Goal: Check status: Check status

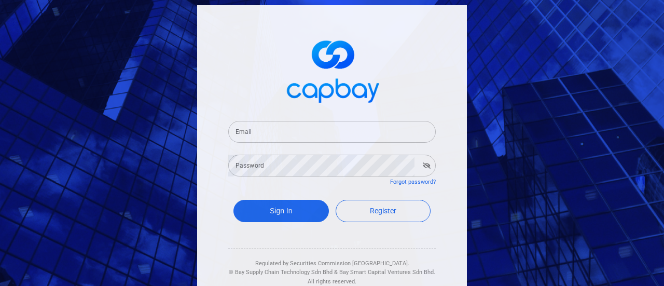
click at [375, 132] on input "Email" at bounding box center [331, 132] width 207 height 22
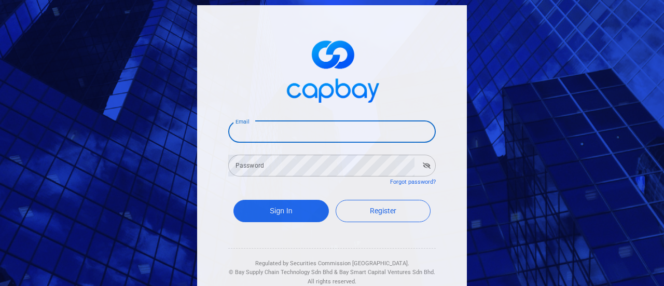
type input "[EMAIL_ADDRESS][DOMAIN_NAME]"
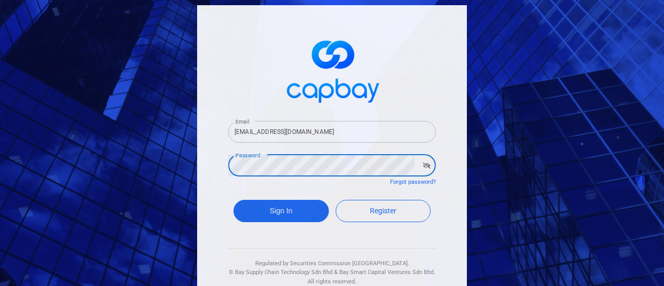
click at [233, 200] on button "Sign In" at bounding box center [280, 211] width 95 height 22
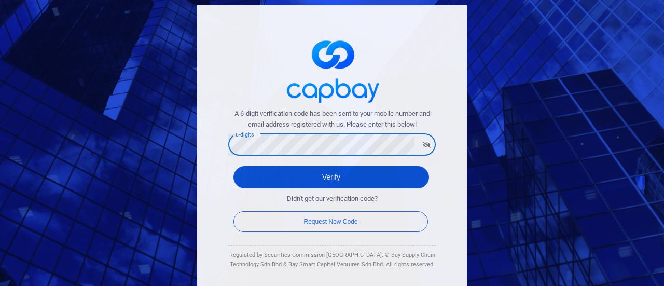
click at [324, 174] on button "Verify" at bounding box center [331, 177] width 196 height 22
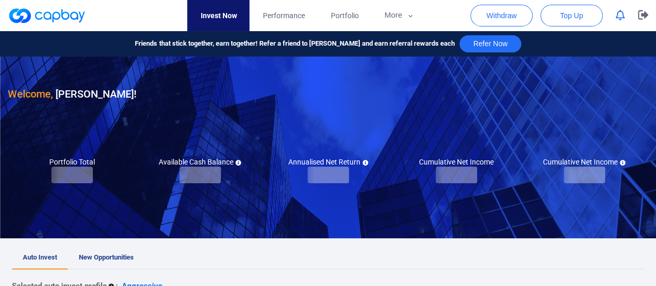
checkbox input "true"
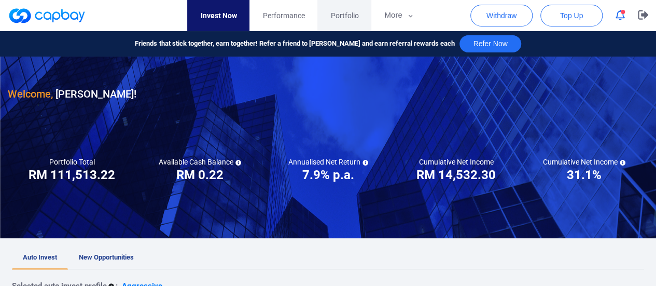
click at [344, 15] on span "Portfolio" at bounding box center [344, 15] width 28 height 11
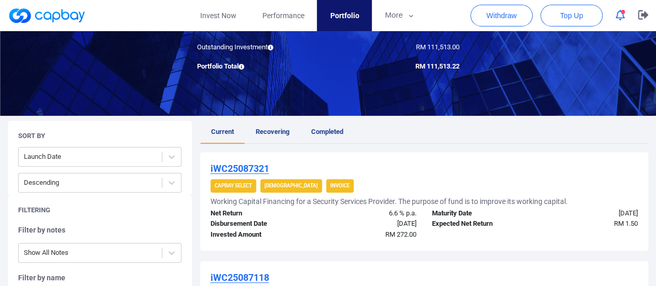
scroll to position [104, 0]
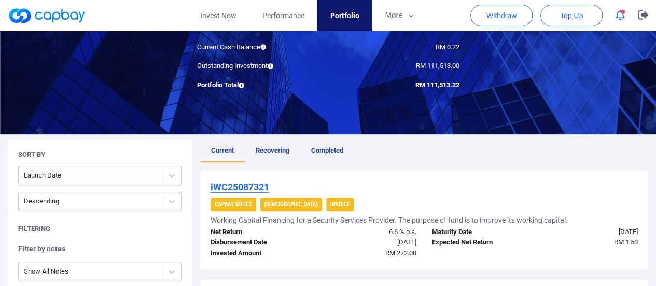
click at [288, 151] on span "Recovering" at bounding box center [273, 150] width 34 height 8
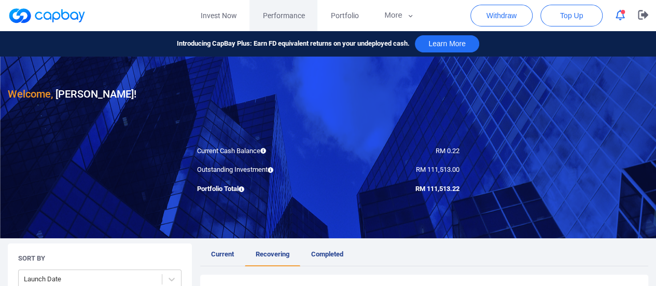
click at [287, 16] on span "Performance" at bounding box center [283, 15] width 42 height 11
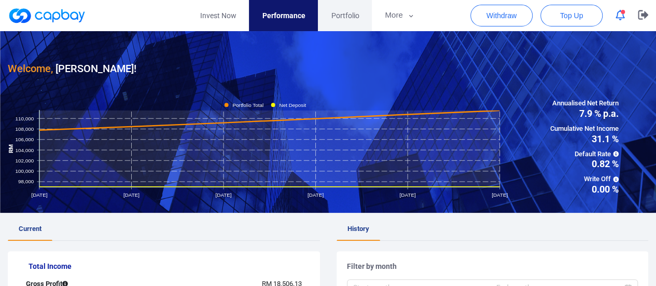
click at [329, 11] on link "Portfolio" at bounding box center [345, 15] width 54 height 31
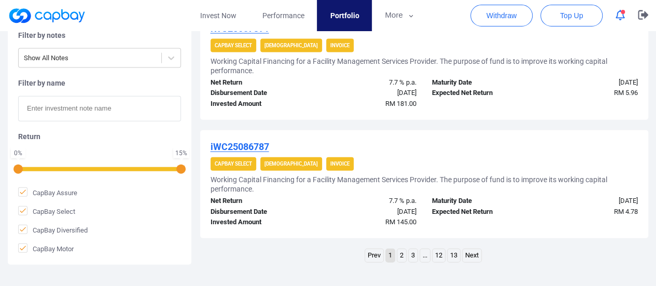
scroll to position [1189, 0]
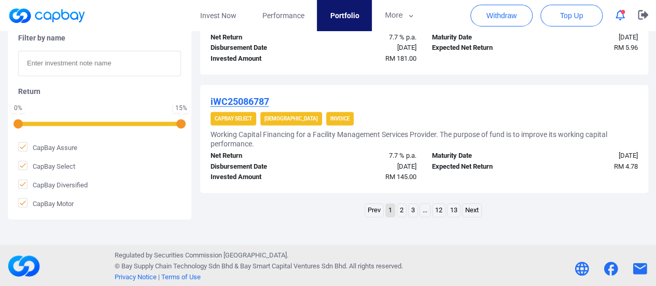
click at [403, 208] on link "2" at bounding box center [401, 210] width 9 height 13
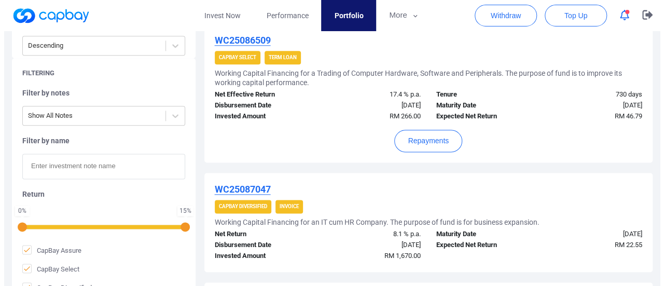
scroll to position [570, 0]
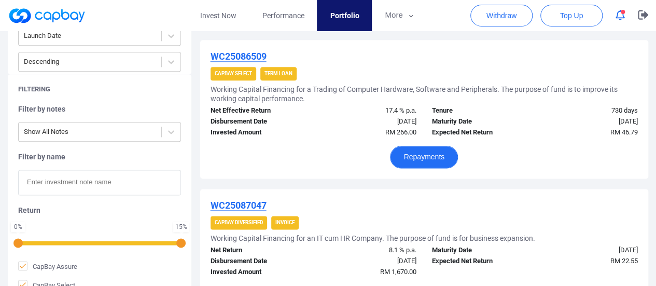
click at [404, 151] on button "Repayments" at bounding box center [424, 157] width 68 height 22
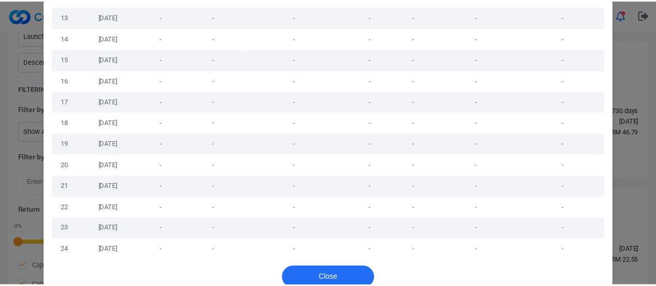
scroll to position [348, 0]
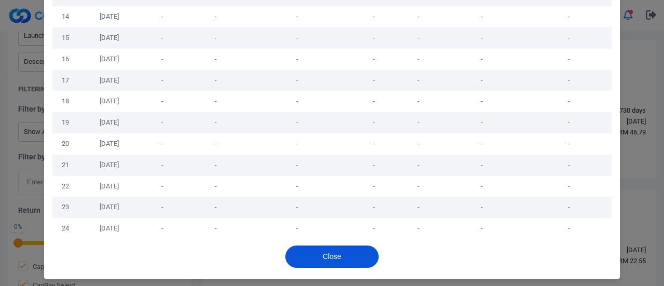
click at [330, 252] on button "Close" at bounding box center [331, 256] width 93 height 22
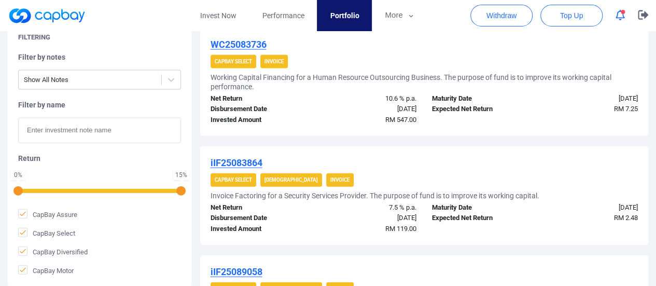
scroll to position [985, 0]
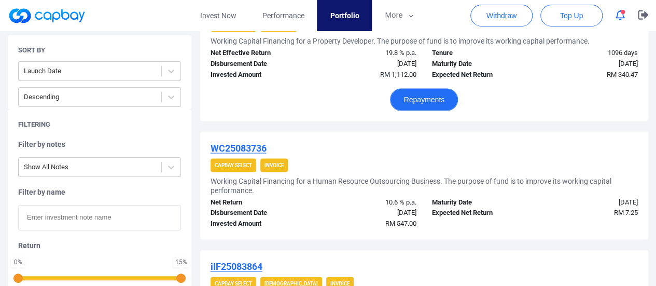
click at [417, 97] on button "Repayments" at bounding box center [424, 100] width 68 height 22
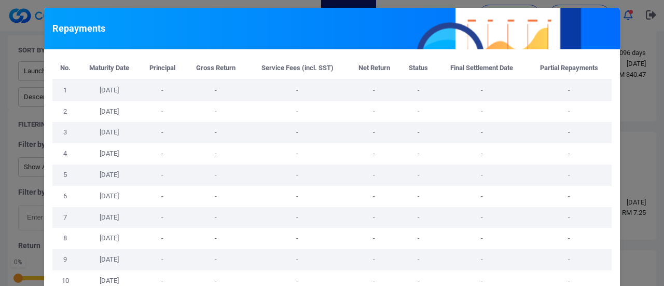
click at [632, 114] on div "Repayments No. Maturity Date Principal Gross Return Service Fees (incl. SST) Ne…" at bounding box center [332, 143] width 664 height 286
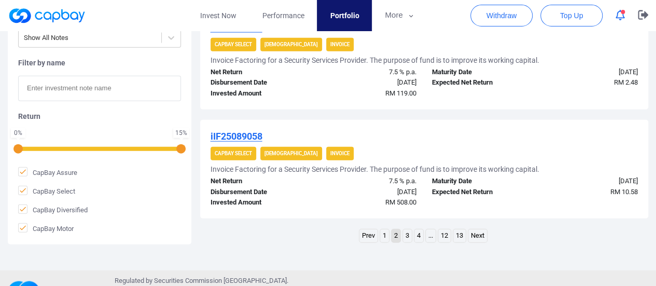
scroll to position [1249, 0]
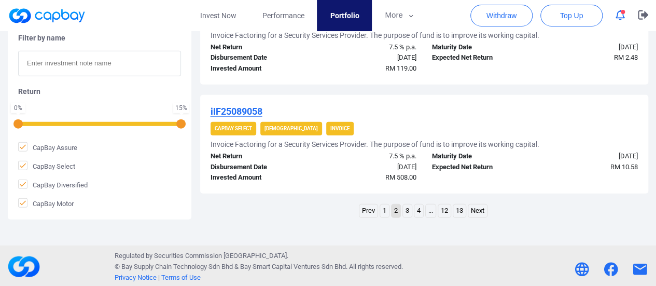
click at [409, 207] on link "3" at bounding box center [407, 210] width 9 height 13
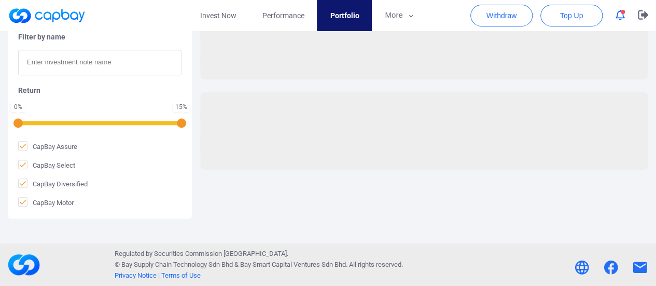
scroll to position [362, 0]
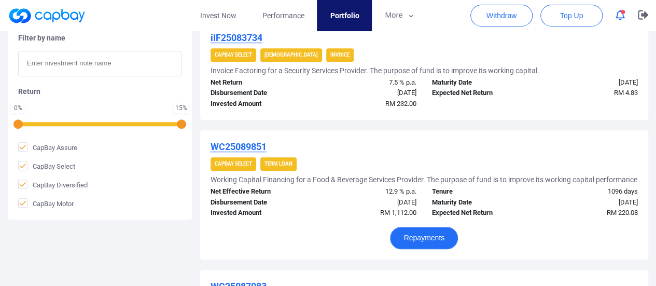
click at [427, 245] on button "Repayments" at bounding box center [424, 238] width 68 height 22
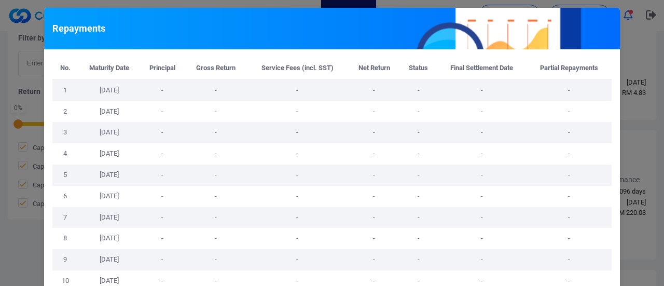
click at [635, 78] on div "Repayments No. Maturity Date Principal Gross Return Service Fees (incl. SST) Ne…" at bounding box center [332, 143] width 664 height 286
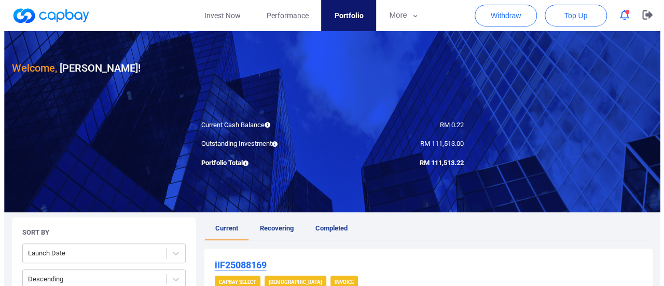
scroll to position [0, 0]
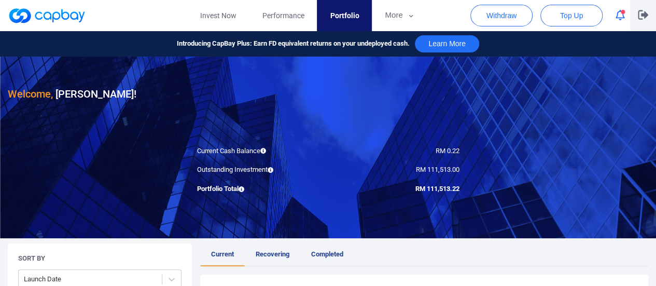
click at [641, 11] on icon "button" at bounding box center [643, 14] width 10 height 9
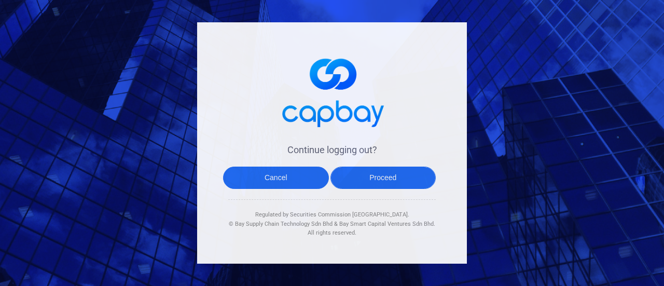
click at [388, 176] on button "Proceed" at bounding box center [383, 177] width 106 height 22
